Goal: Navigation & Orientation: Find specific page/section

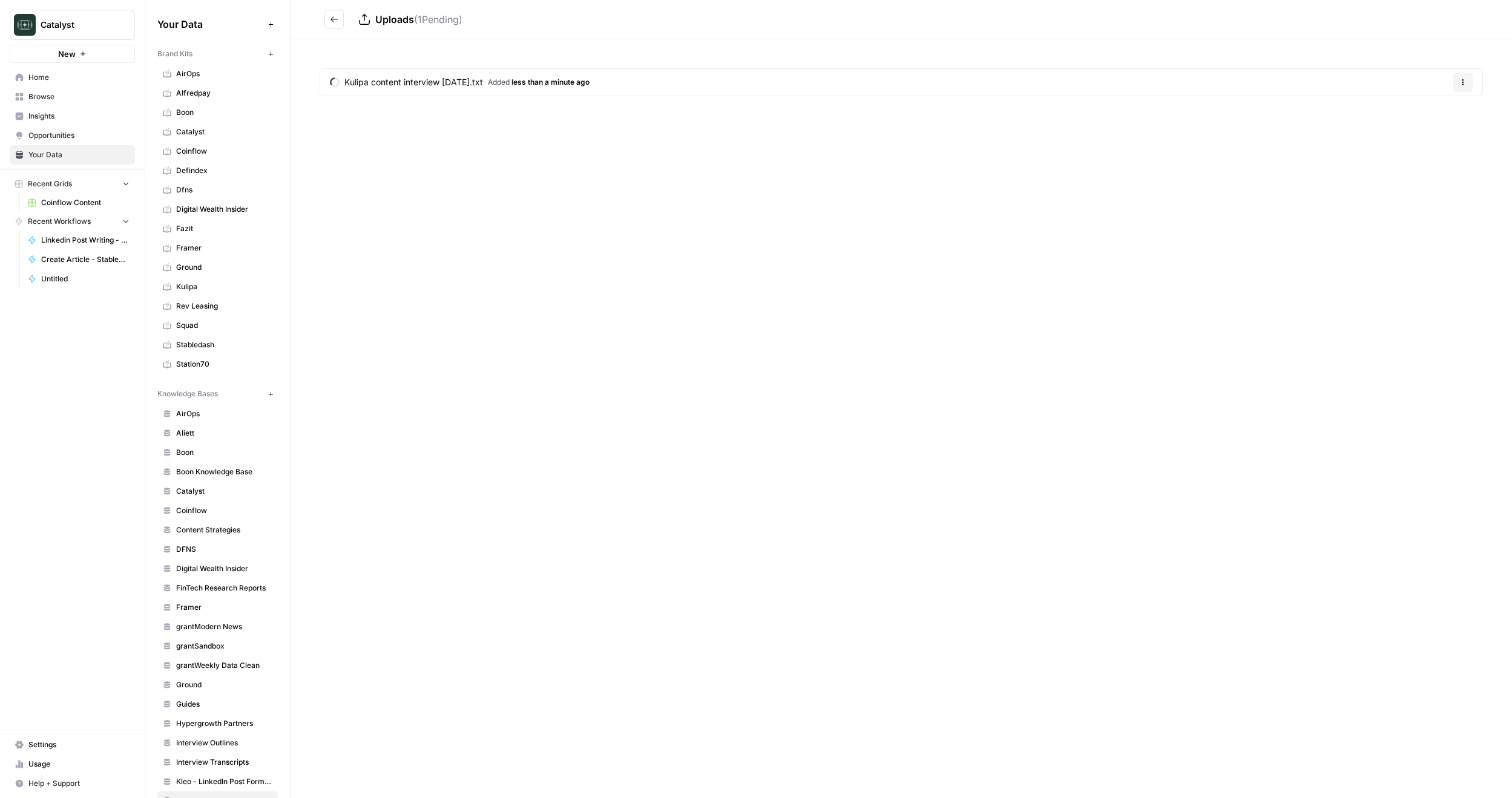
scroll to position [121, 0]
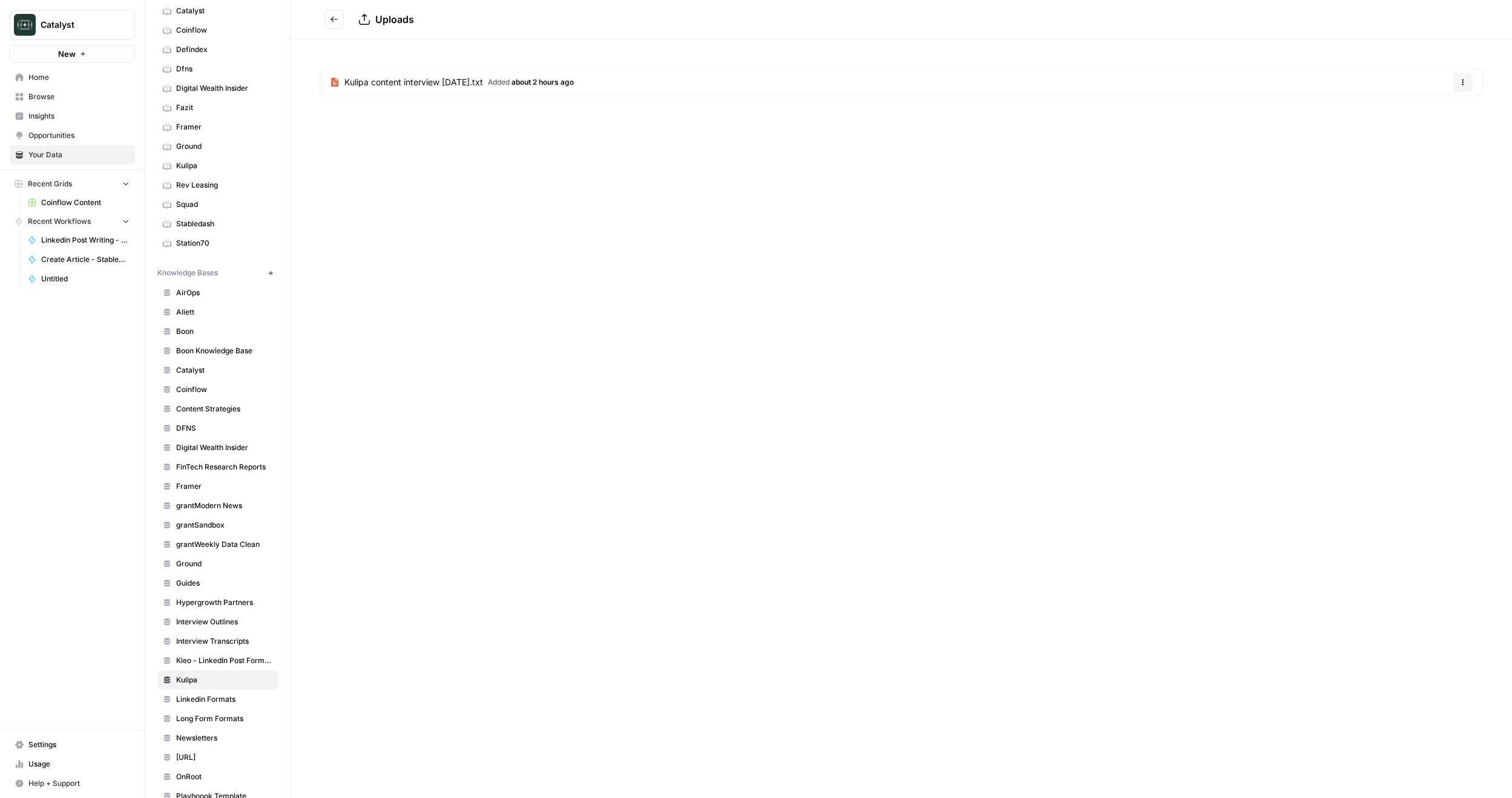
click at [209, 374] on span "Catalyst" at bounding box center [224, 370] width 96 height 11
click at [203, 388] on span "Coinflow" at bounding box center [224, 390] width 96 height 11
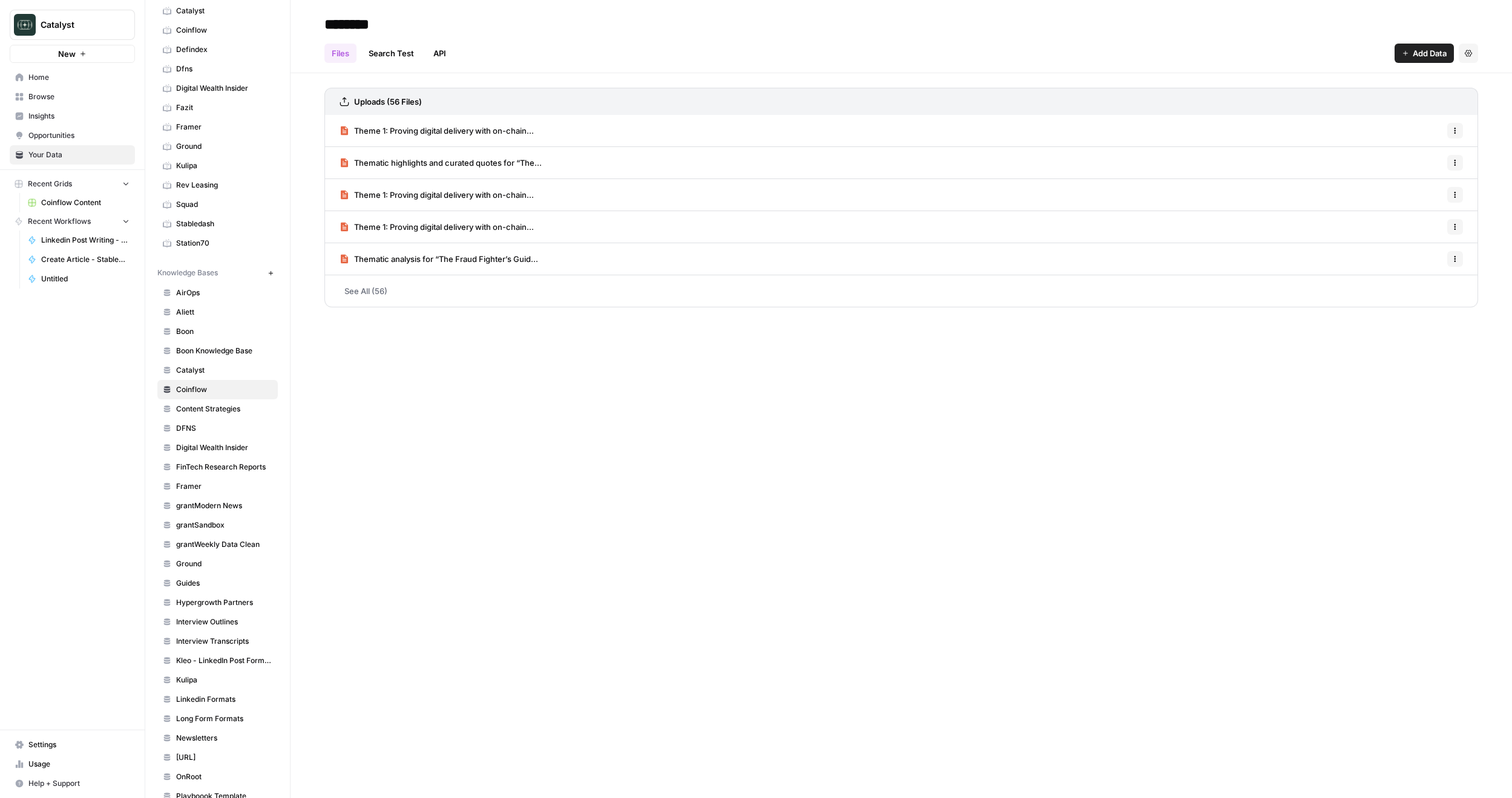
click at [375, 286] on link "See All (56)" at bounding box center [901, 291] width 1154 height 32
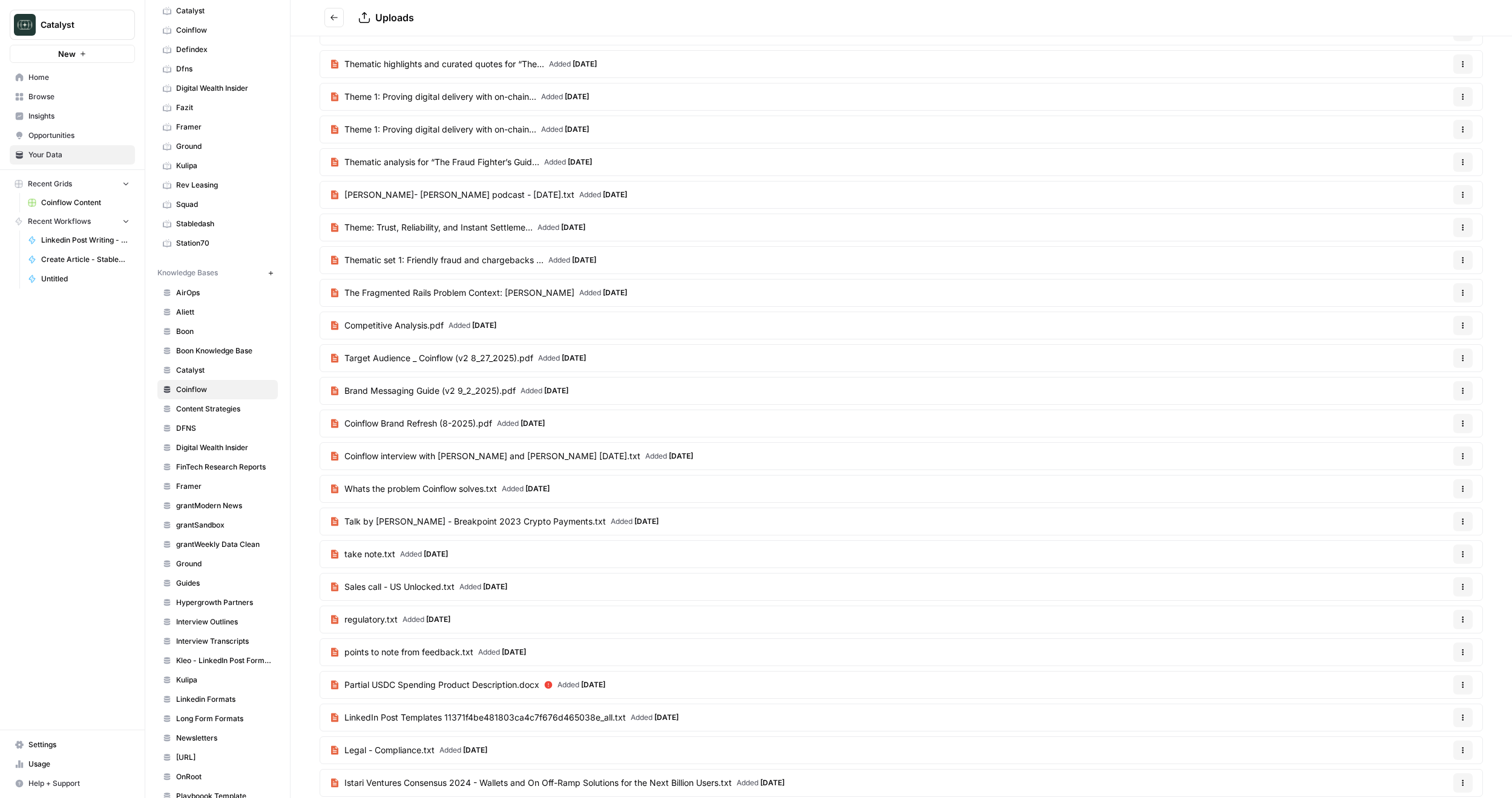
scroll to position [61, 0]
